Goal: Task Accomplishment & Management: Use online tool/utility

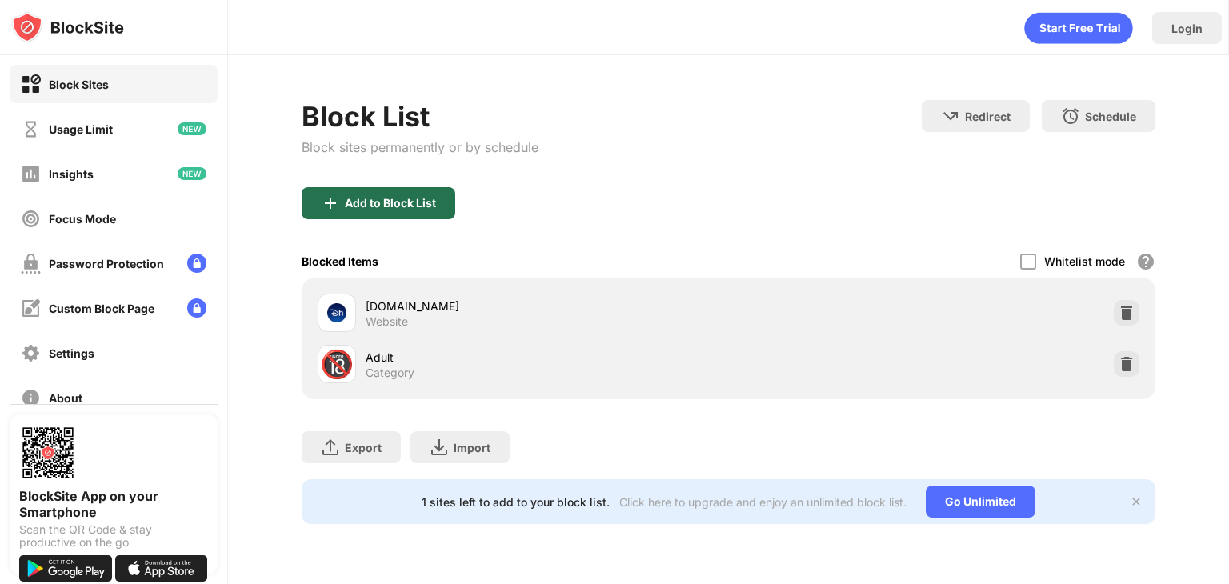
click at [384, 198] on div "Add to Block List" at bounding box center [390, 203] width 91 height 13
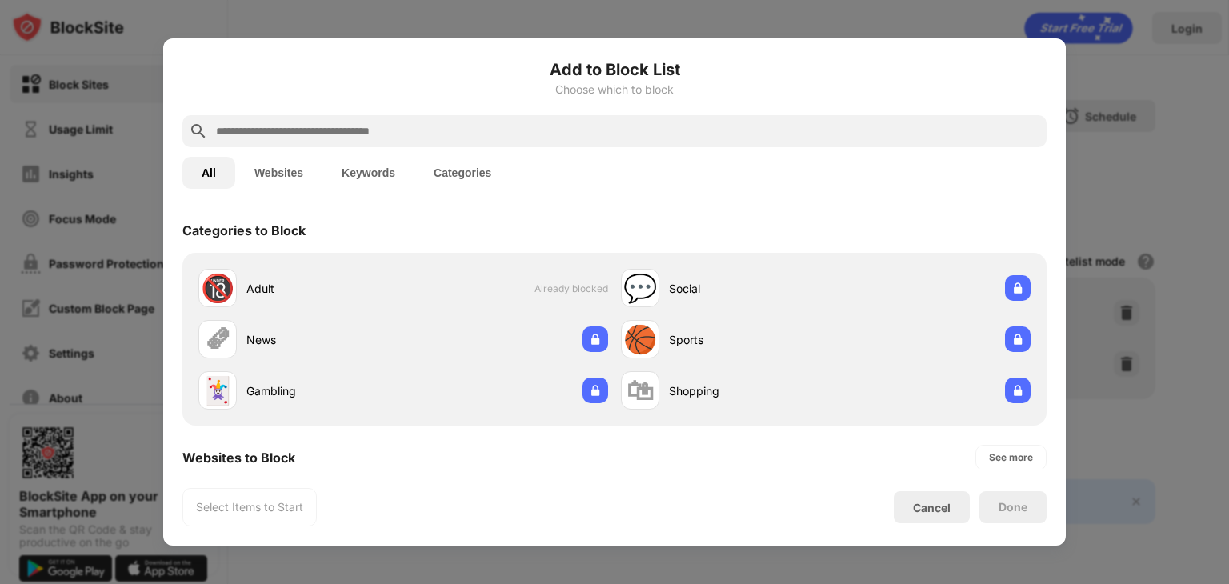
click at [299, 127] on input "text" at bounding box center [627, 131] width 826 height 19
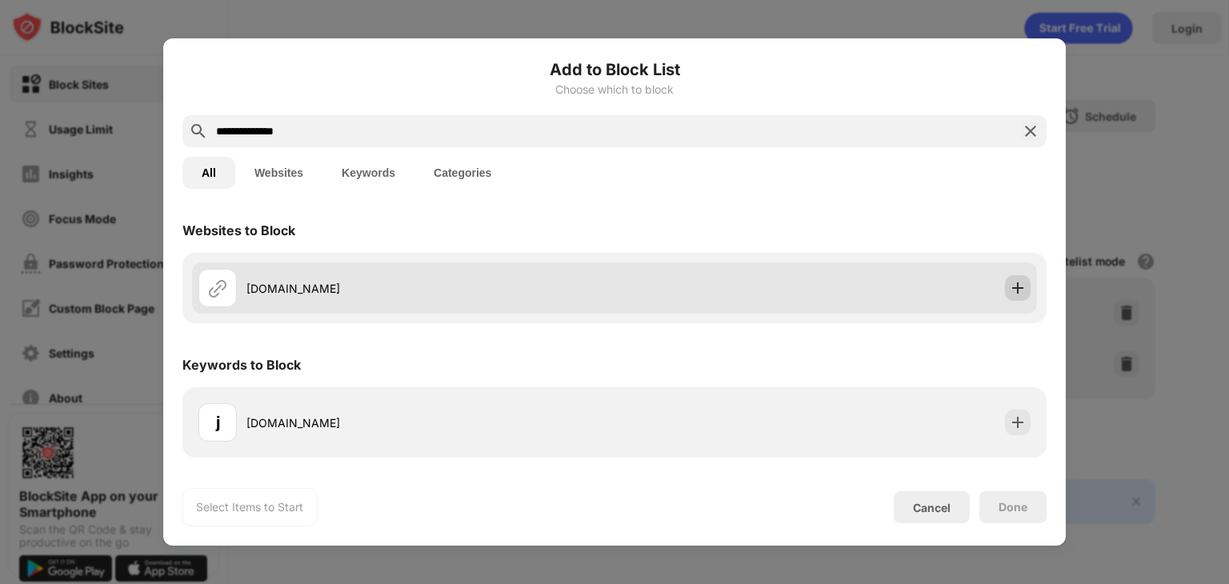
type input "**********"
click at [1021, 290] on img at bounding box center [1018, 288] width 16 height 16
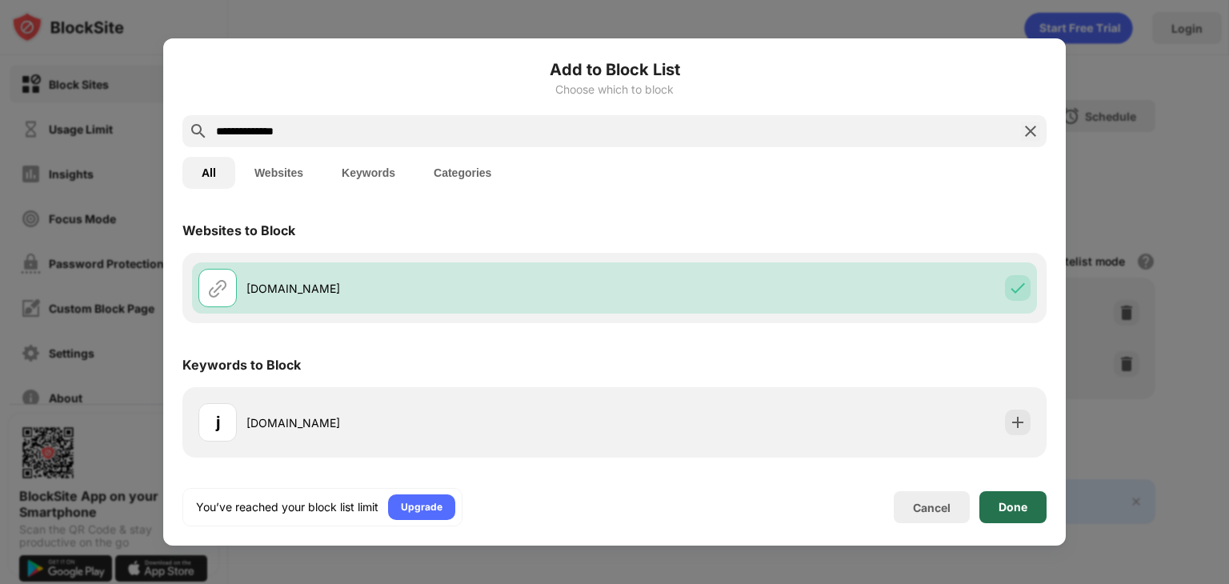
click at [1030, 507] on div "Done" at bounding box center [1013, 507] width 67 height 32
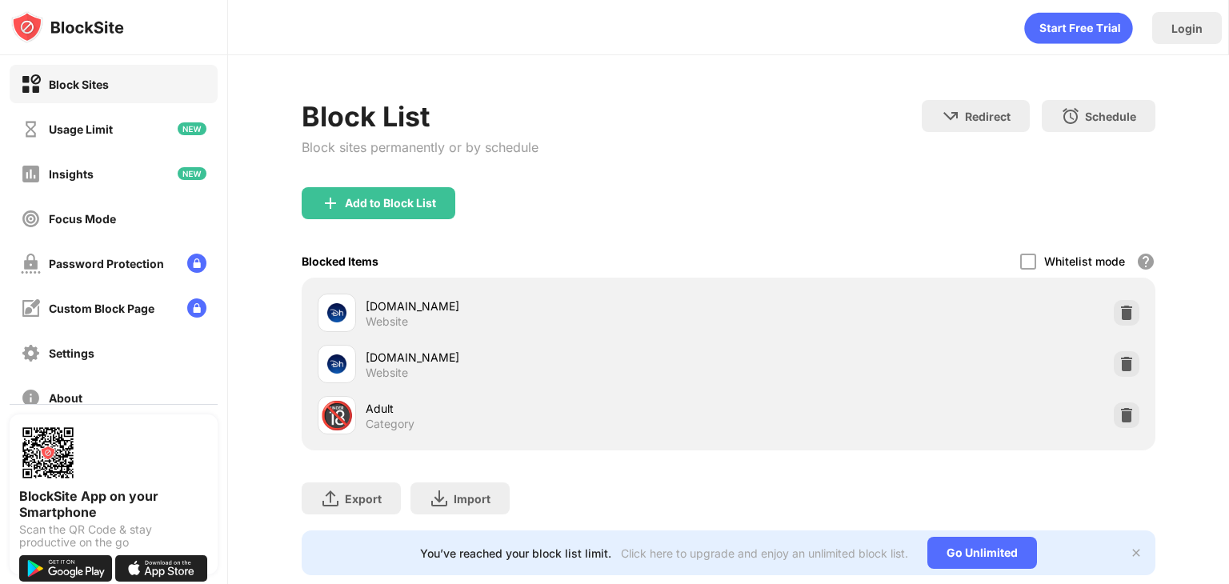
scroll to position [3, 0]
